Goal: Information Seeking & Learning: Learn about a topic

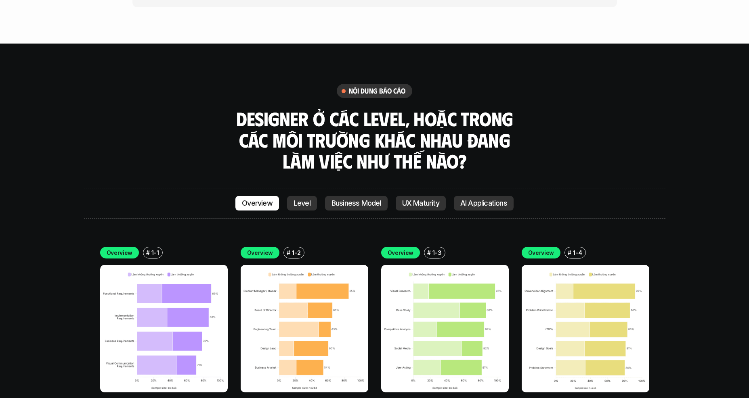
scroll to position [2260, 0]
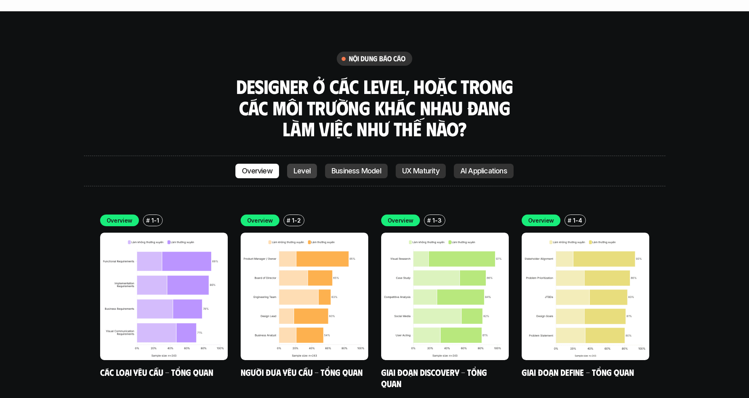
click at [308, 167] on p "Level" at bounding box center [301, 171] width 17 height 8
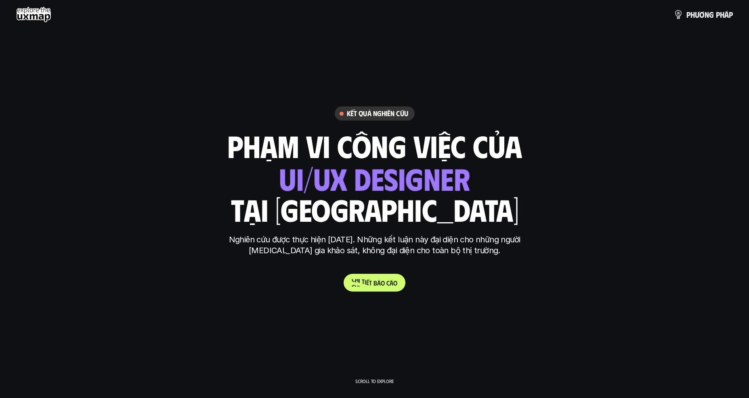
click at [366, 283] on p "C h i t i ế t b á o c á o" at bounding box center [374, 283] width 46 height 8
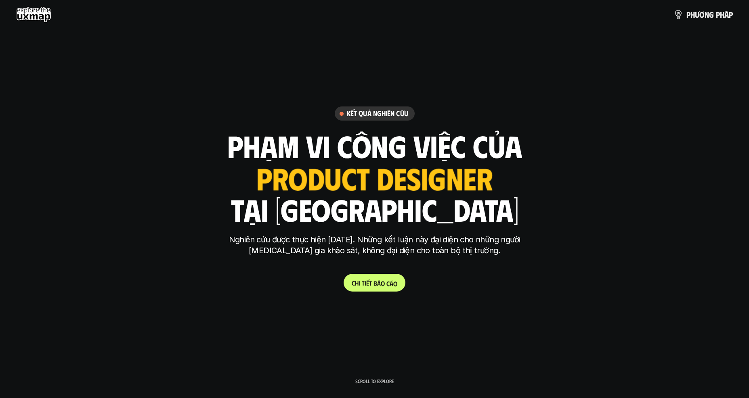
scroll to position [2232, 0]
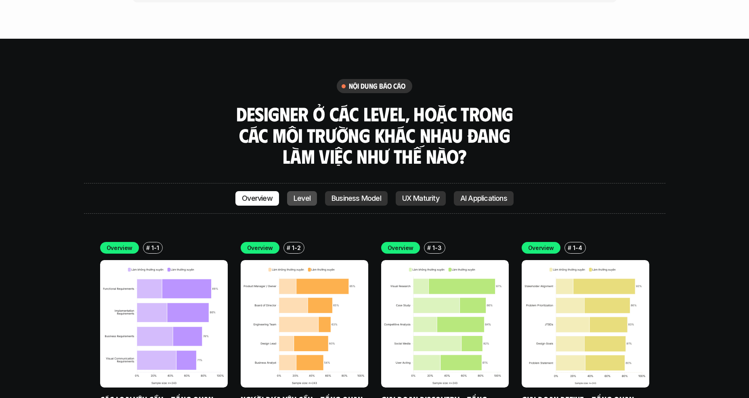
click at [310, 191] on link "Level" at bounding box center [302, 198] width 30 height 15
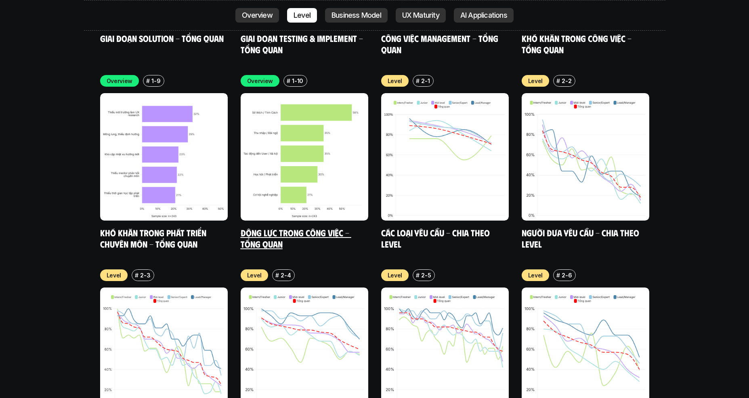
scroll to position [2775, 0]
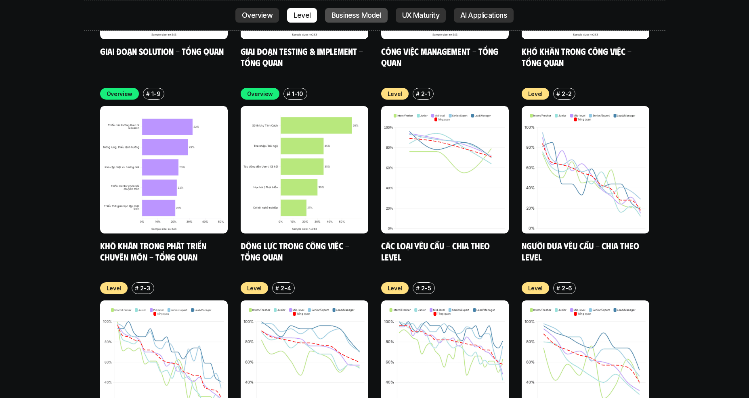
click at [380, 13] on p "Business Model" at bounding box center [356, 15] width 50 height 8
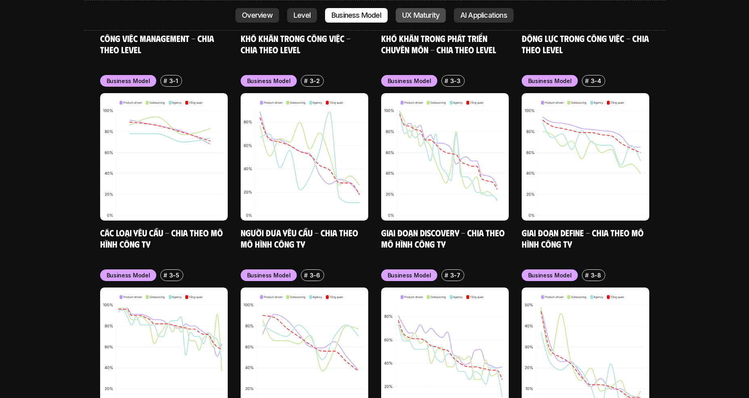
click at [436, 10] on link "UX Maturity" at bounding box center [420, 15] width 50 height 15
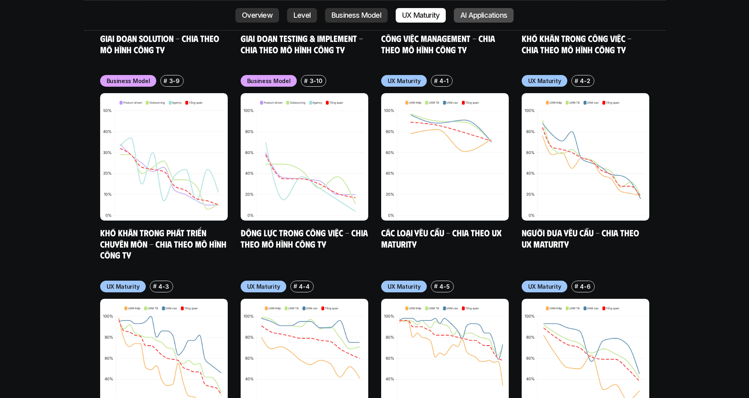
click at [459, 16] on link "AI Applications" at bounding box center [484, 15] width 60 height 15
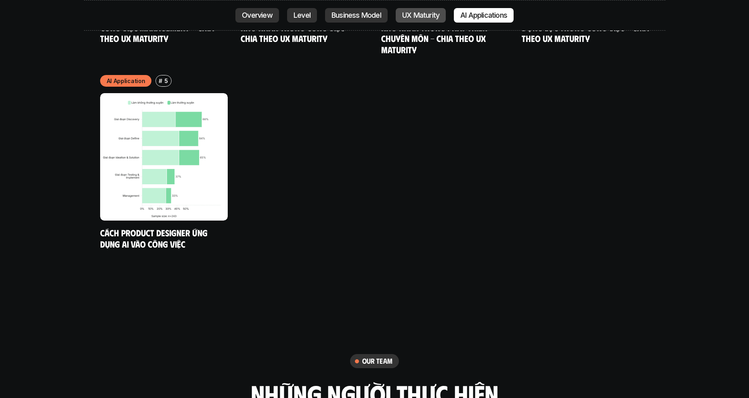
click at [423, 14] on p "UX Maturity" at bounding box center [420, 15] width 37 height 8
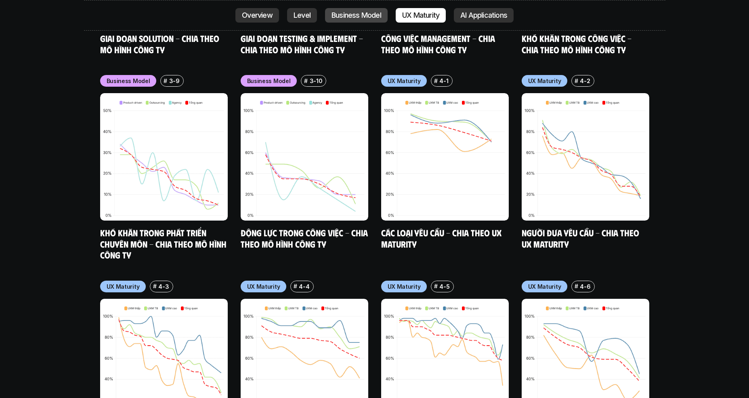
click at [353, 14] on p "Business Model" at bounding box center [356, 15] width 50 height 8
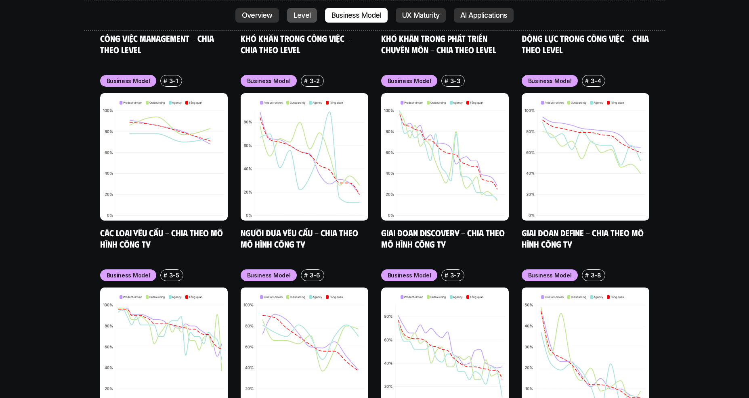
click at [295, 13] on p "Level" at bounding box center [301, 15] width 17 height 8
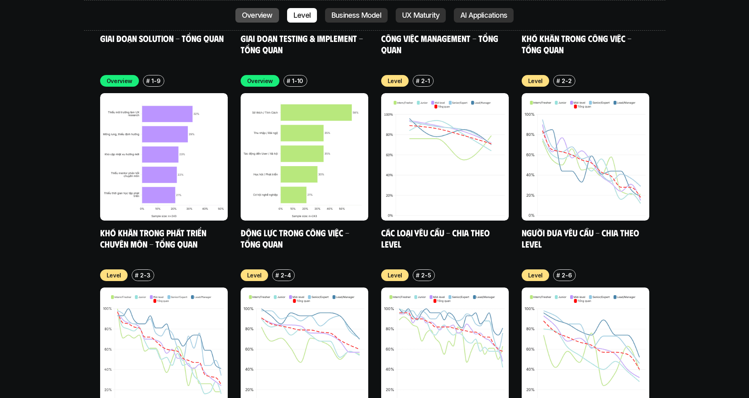
click at [245, 16] on p "Overview" at bounding box center [257, 15] width 31 height 8
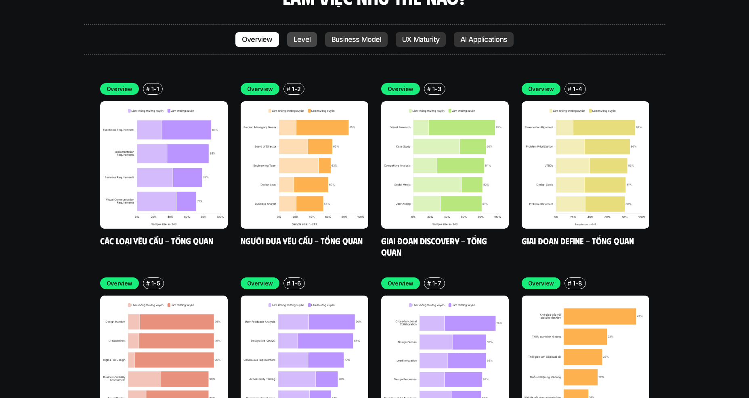
click at [297, 36] on p "Level" at bounding box center [301, 40] width 17 height 8
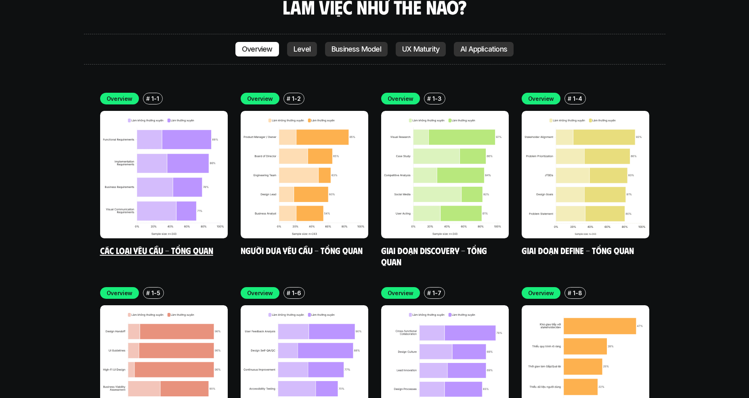
scroll to position [2504, 0]
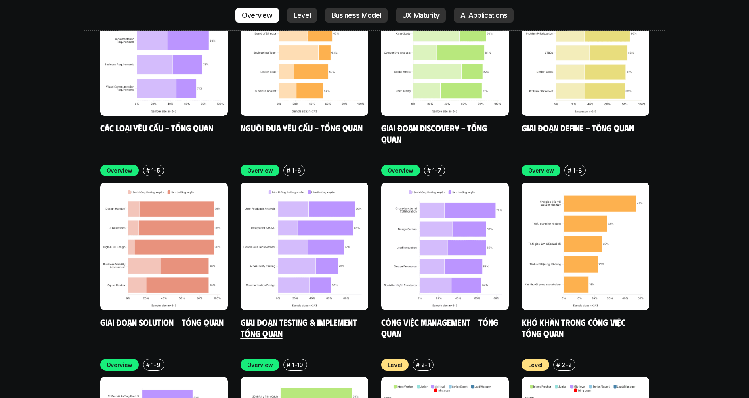
click at [261, 220] on img at bounding box center [304, 247] width 128 height 128
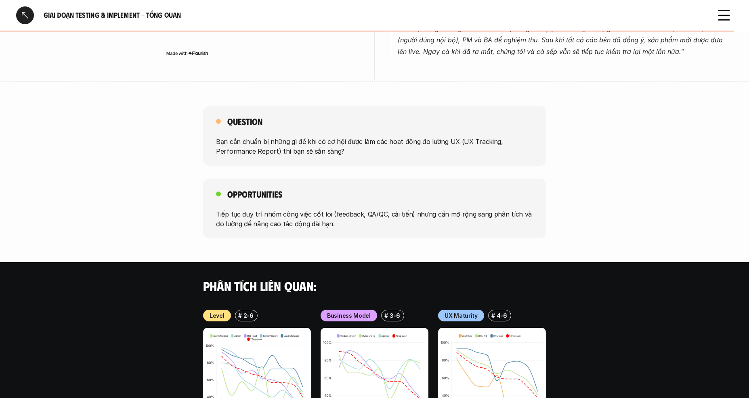
scroll to position [516, 0]
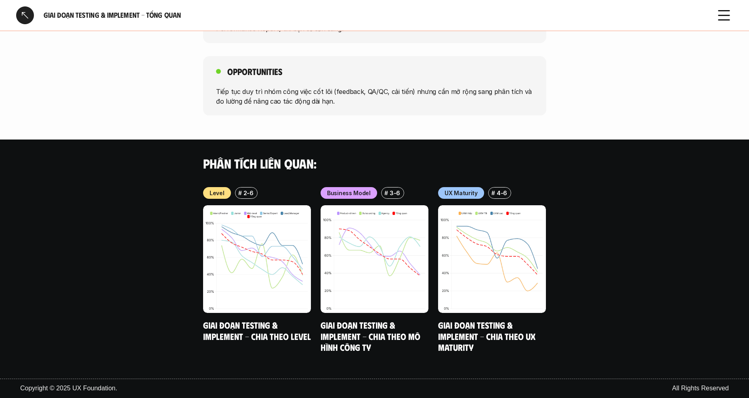
click at [26, 17] on div at bounding box center [25, 15] width 18 height 18
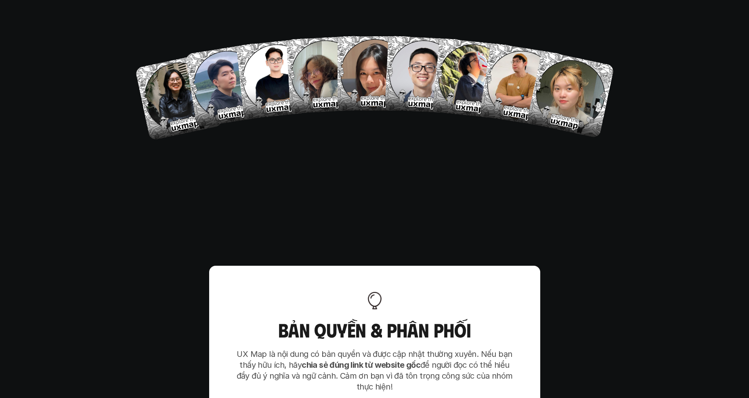
scroll to position [5077, 0]
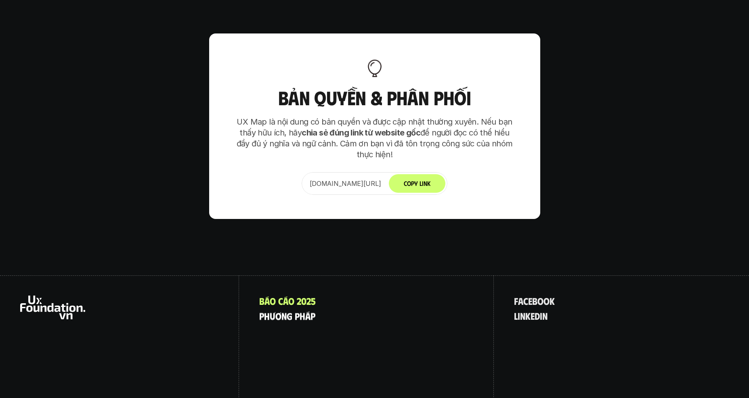
click at [287, 311] on p "p h ư ơ n g p h á p" at bounding box center [287, 316] width 56 height 10
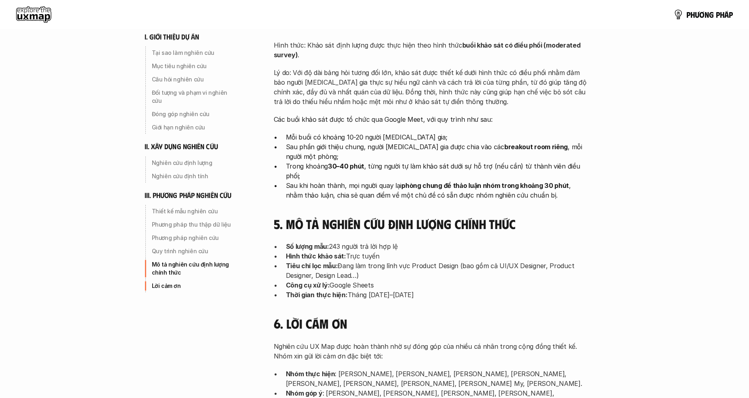
scroll to position [2153, 0]
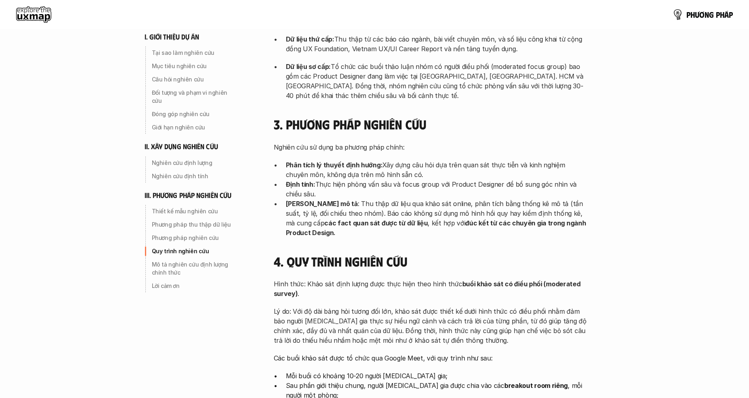
click at [685, 15] on link "p h ư ơ n g p h á p" at bounding box center [702, 14] width 60 height 16
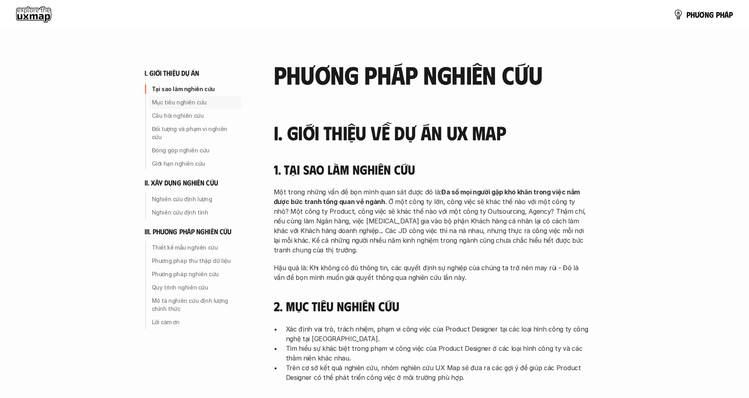
click at [172, 107] on p "Mục tiêu nghiên cứu" at bounding box center [195, 102] width 86 height 8
